Goal: Task Accomplishment & Management: Use online tool/utility

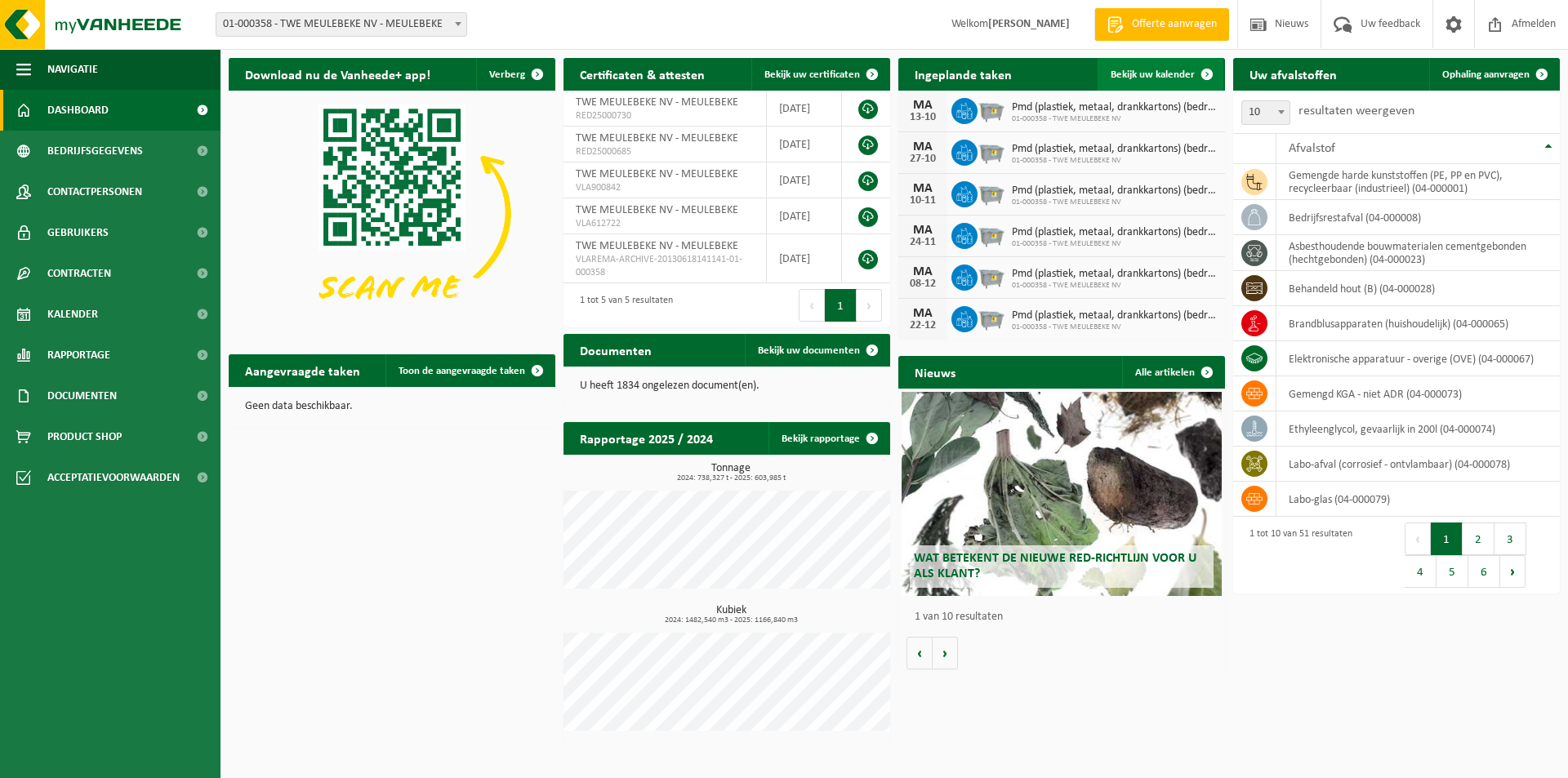
click at [1141, 62] on link "Bekijk uw kalender" at bounding box center [1160, 74] width 126 height 33
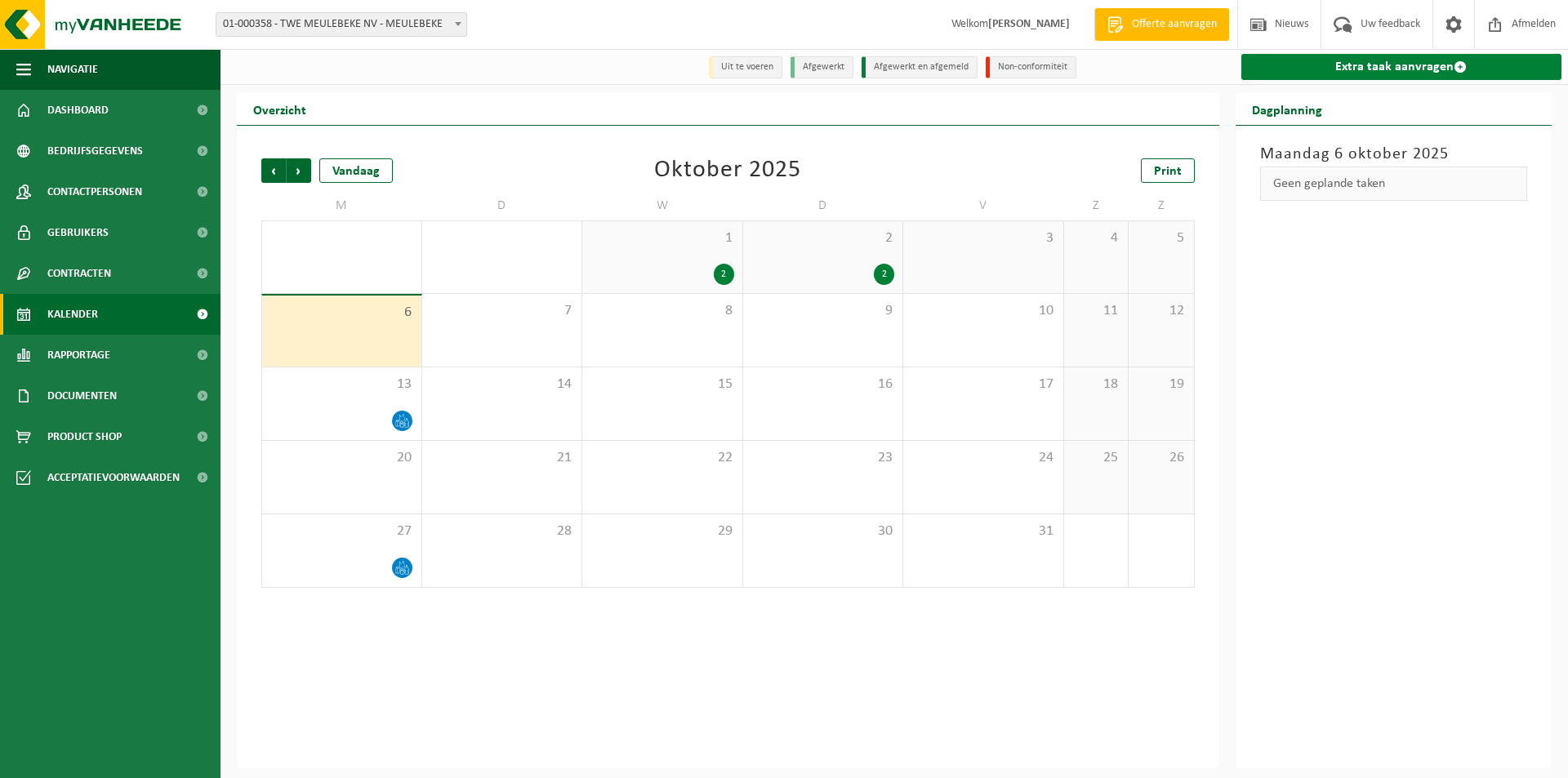
click at [1372, 71] on link "Extra taak aanvragen" at bounding box center [1402, 67] width 321 height 26
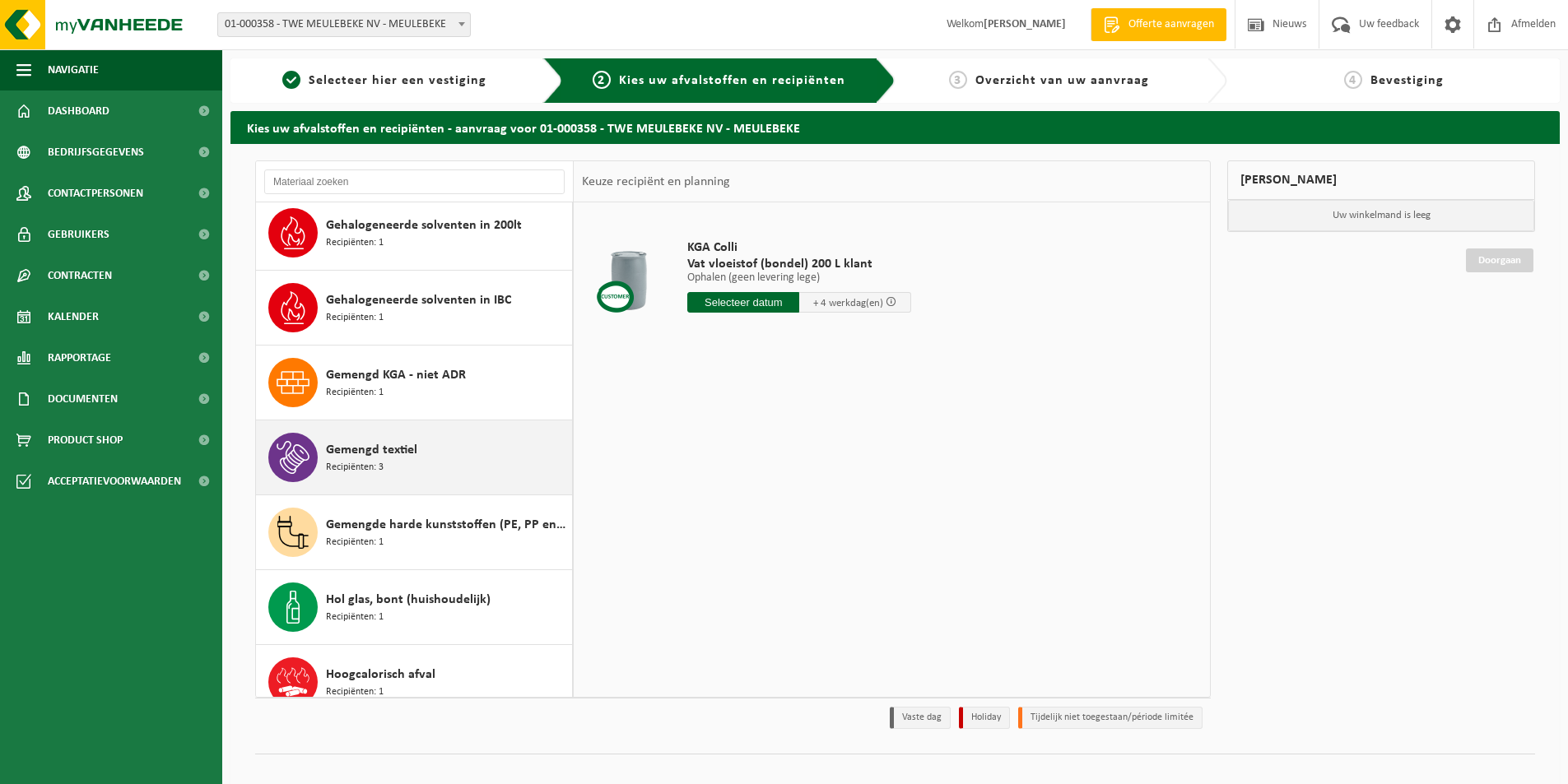
click at [358, 435] on div "Gemengd textiel Recipiënten: 3" at bounding box center [447, 457] width 242 height 50
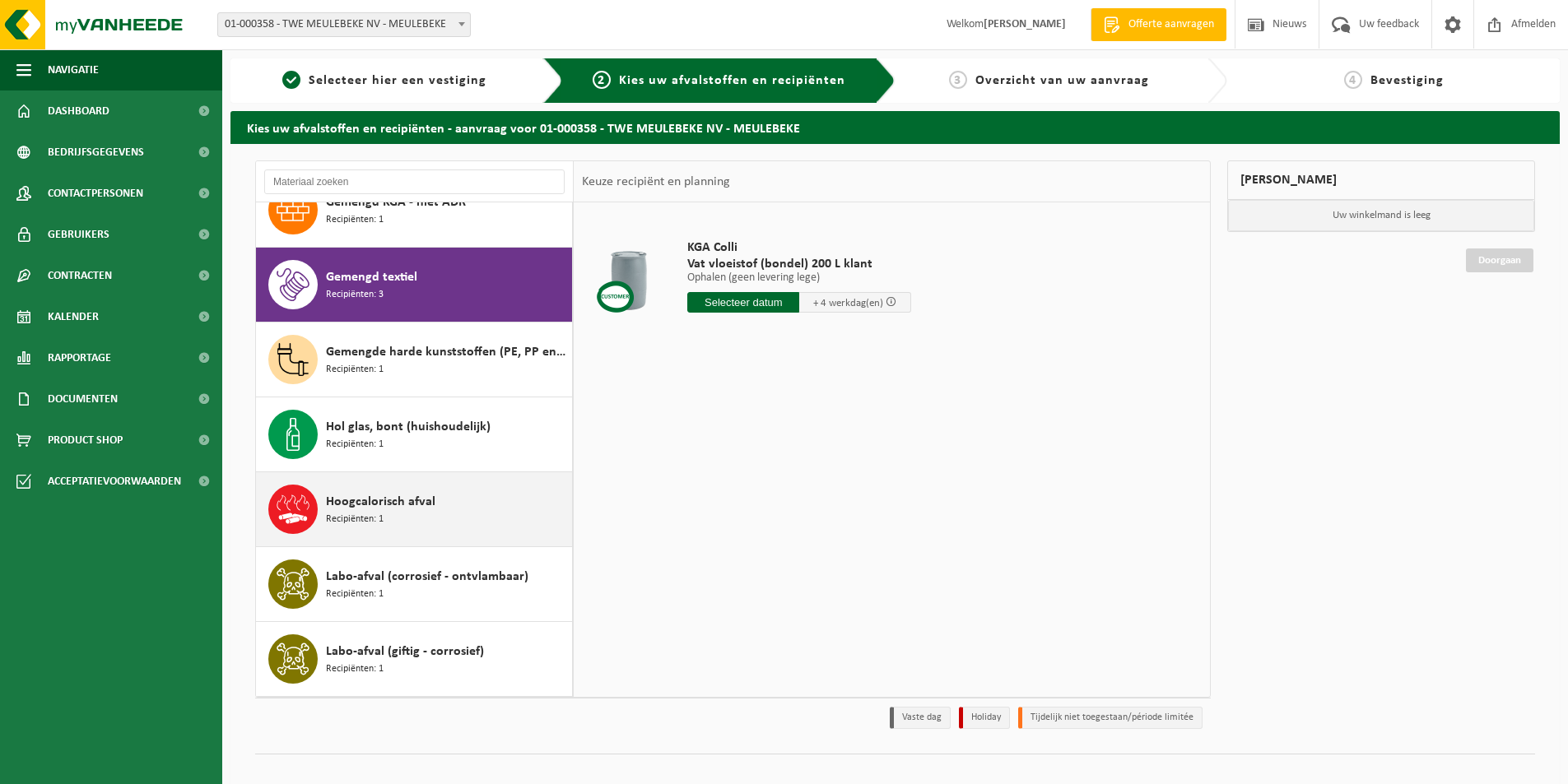
scroll to position [1123, 0]
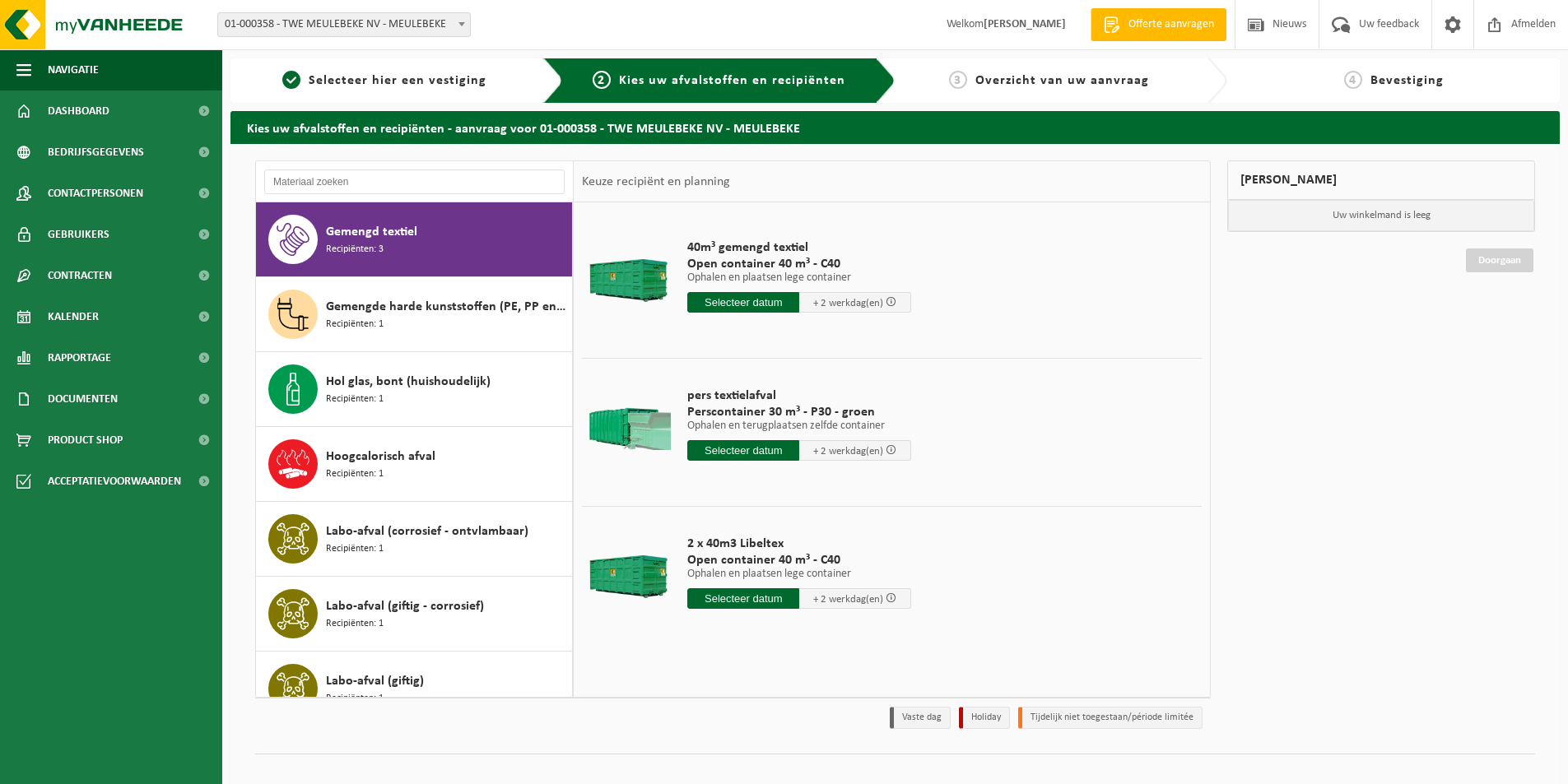
click at [708, 448] on input "text" at bounding box center [742, 451] width 112 height 21
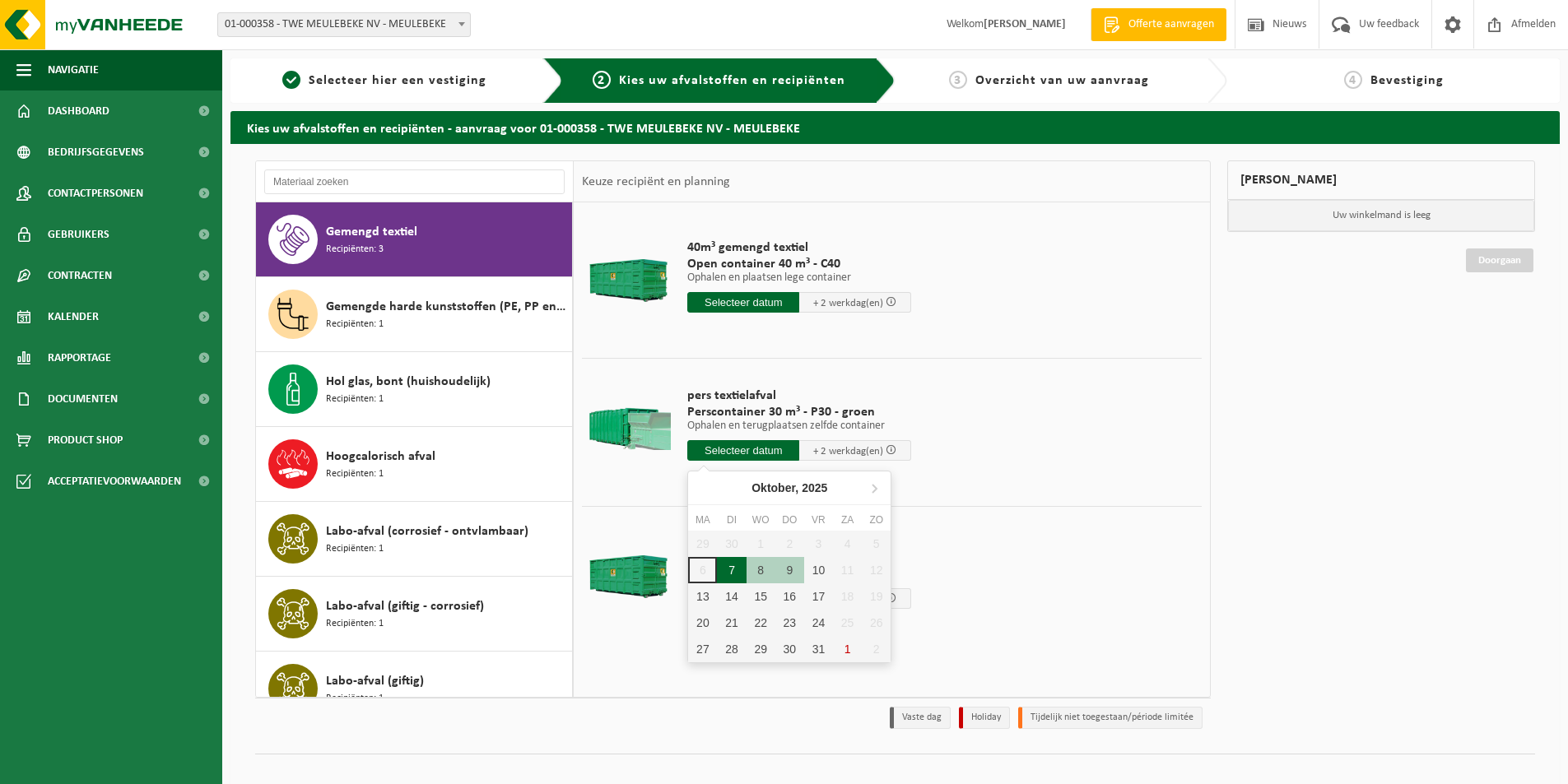
click at [731, 572] on div "7" at bounding box center [731, 570] width 29 height 26
type input "Van 2025-10-07"
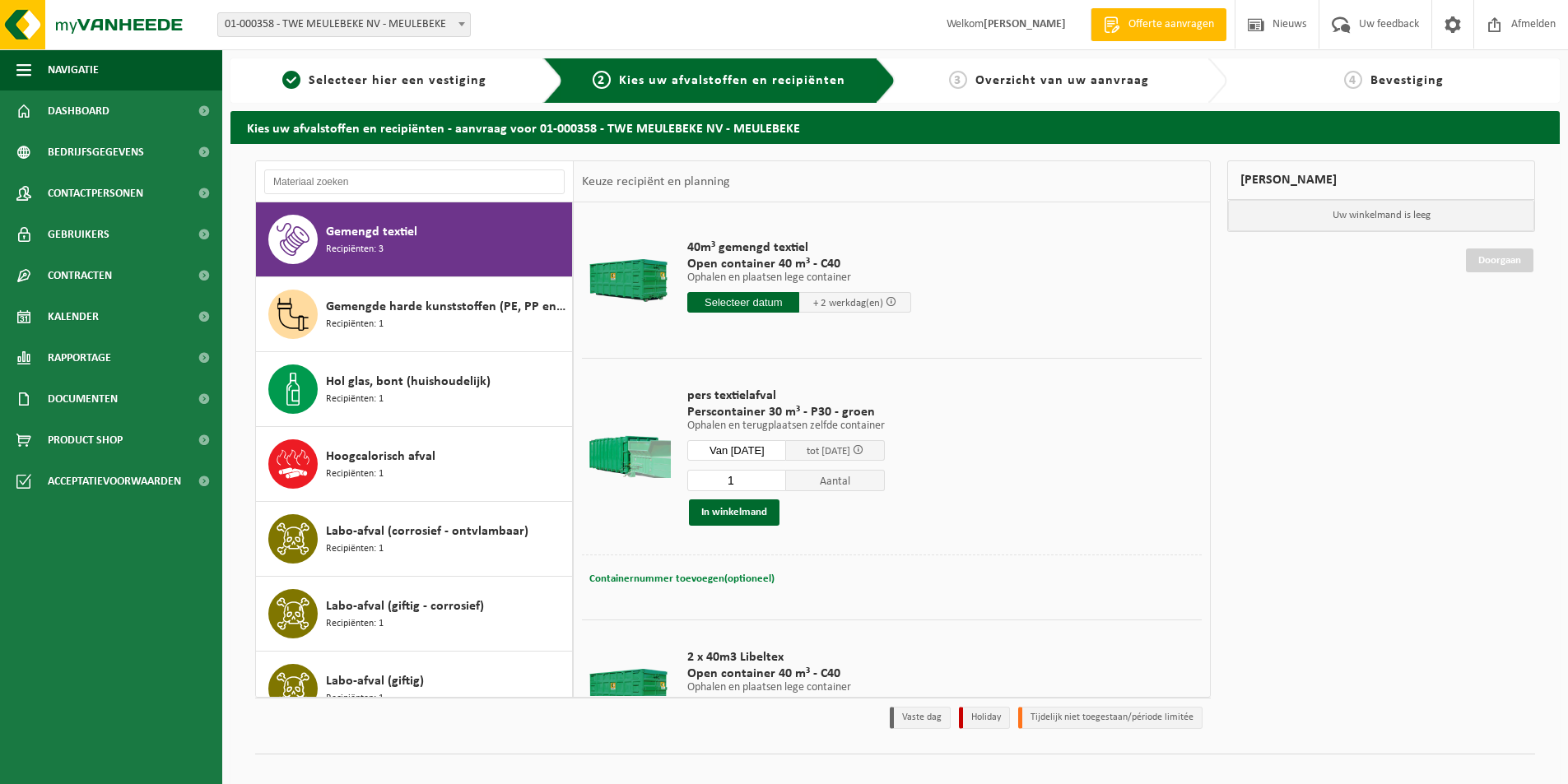
click at [677, 576] on span "Containernummer toevoegen(optioneel)" at bounding box center [681, 578] width 185 height 10
type input "STP346"
click at [748, 515] on button "In winkelmand" at bounding box center [734, 513] width 90 height 26
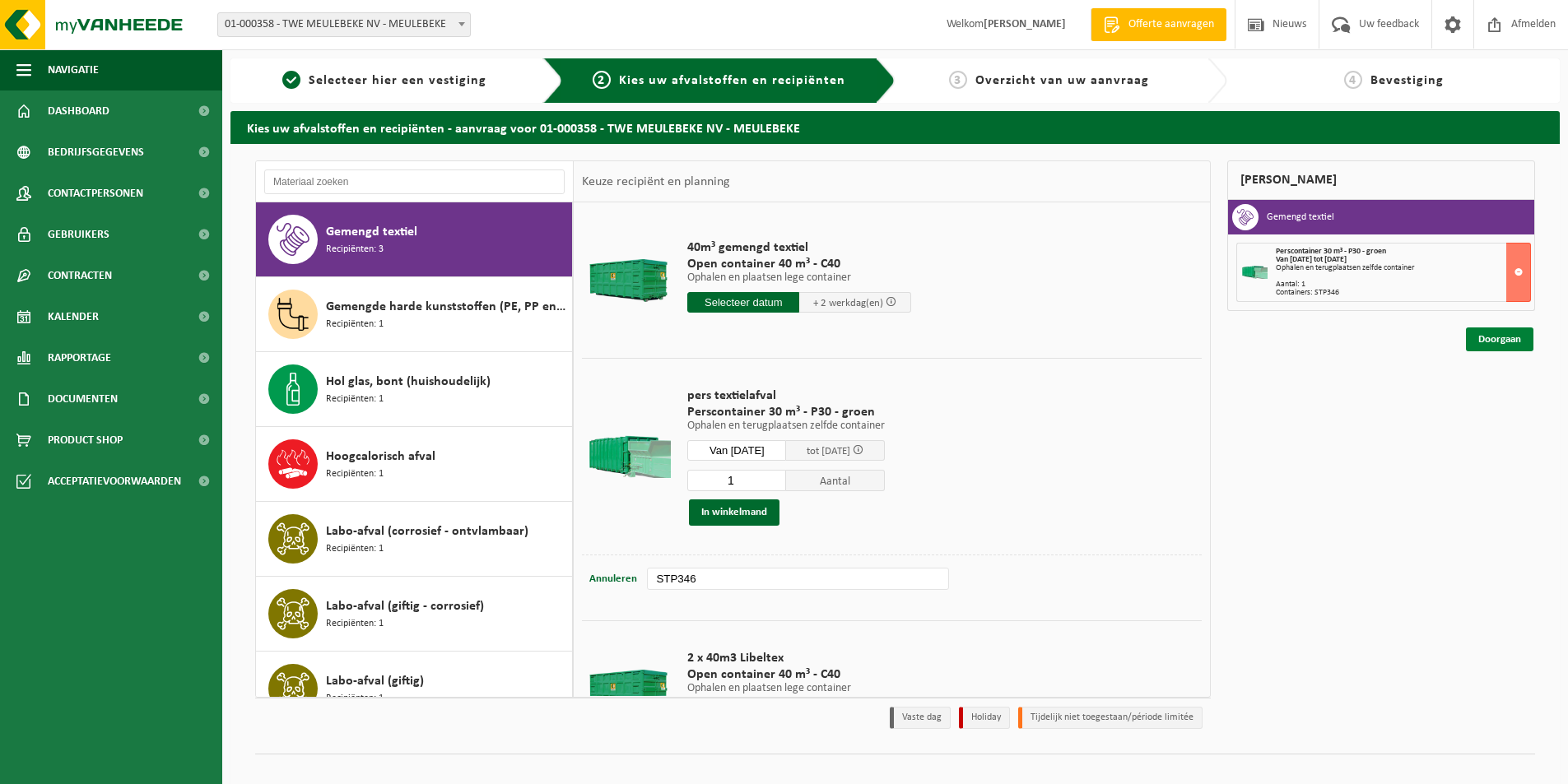
click at [1495, 337] on link "Doorgaan" at bounding box center [1499, 339] width 68 height 23
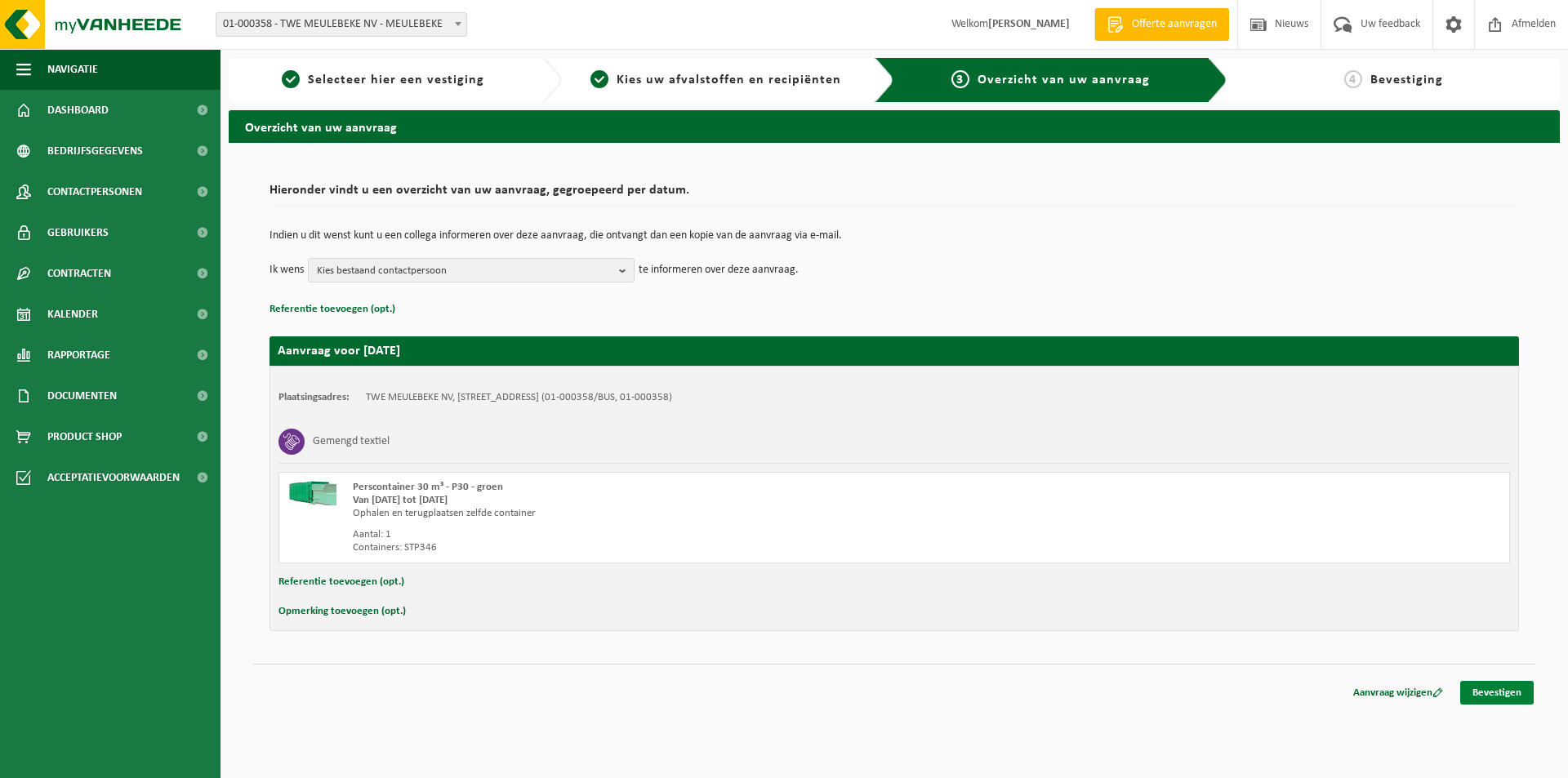
click at [1489, 692] on link "Bevestigen" at bounding box center [1496, 692] width 74 height 23
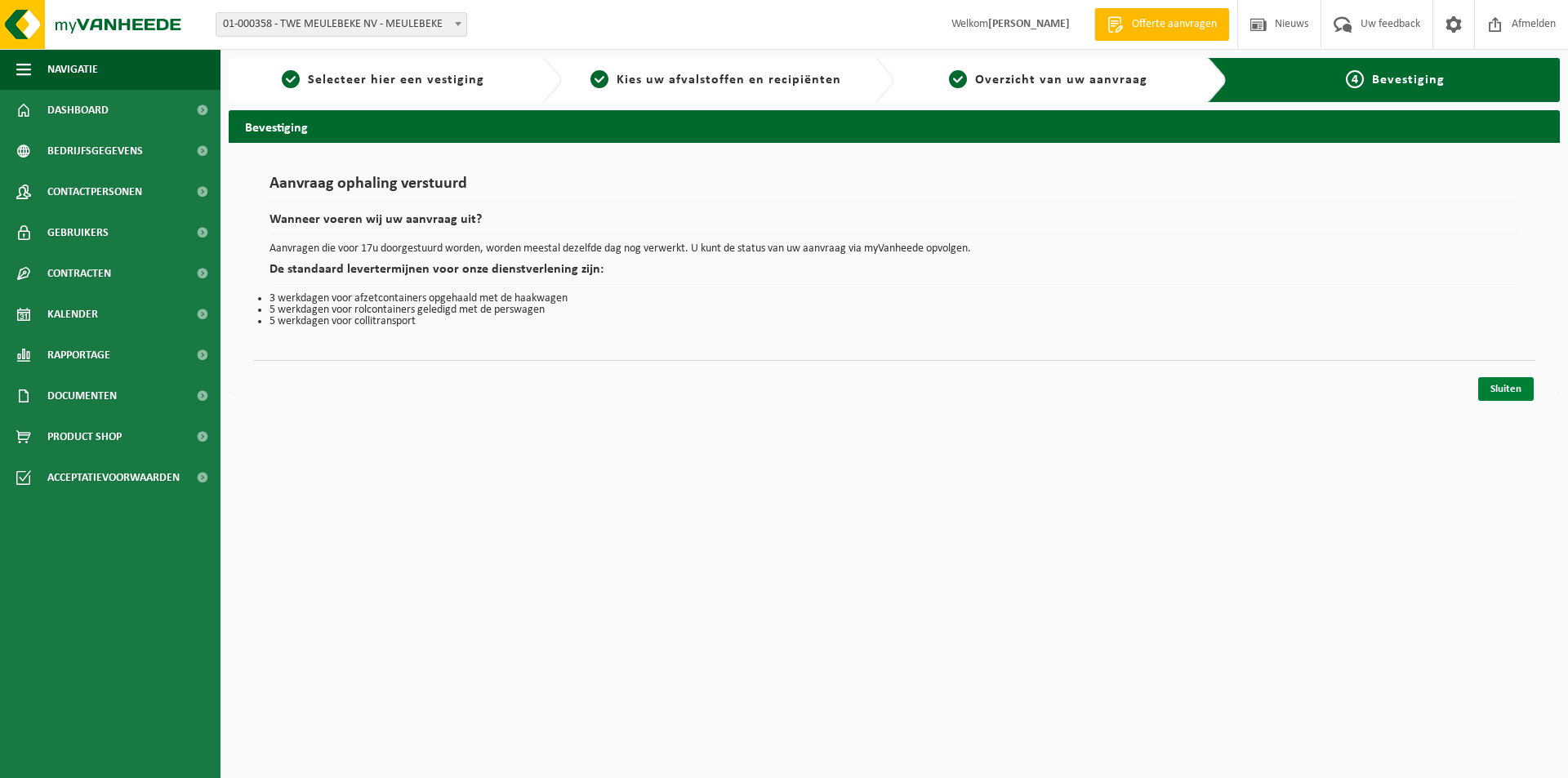
click at [1498, 393] on link "Sluiten" at bounding box center [1506, 389] width 56 height 23
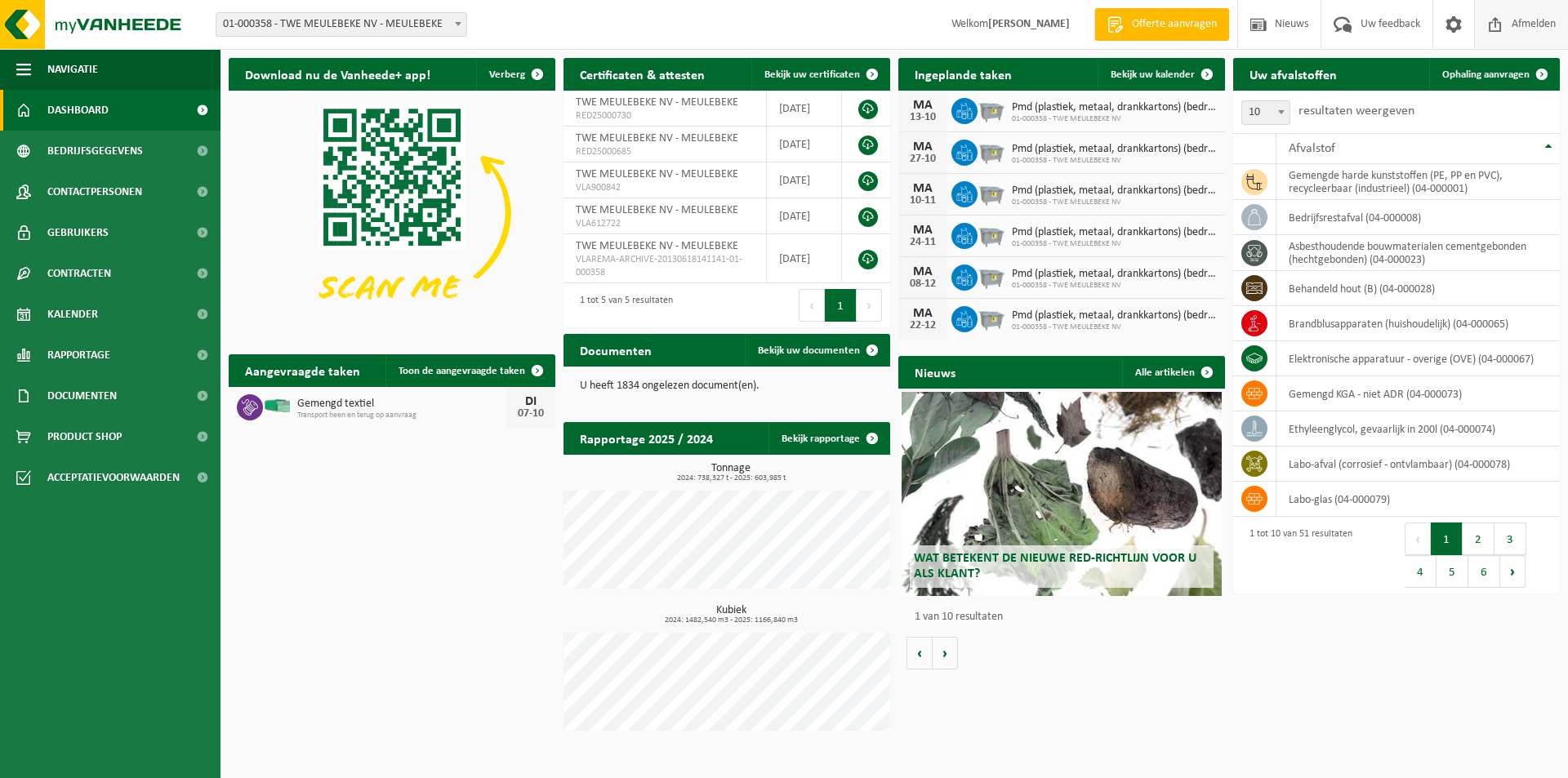
click at [1510, 26] on span "Afmelden" at bounding box center [1534, 24] width 52 height 48
